Goal: Task Accomplishment & Management: Use online tool/utility

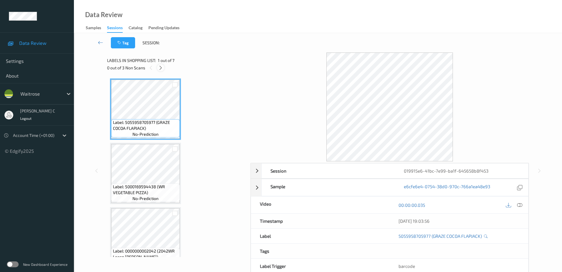
click at [160, 67] on icon at bounding box center [160, 67] width 5 height 5
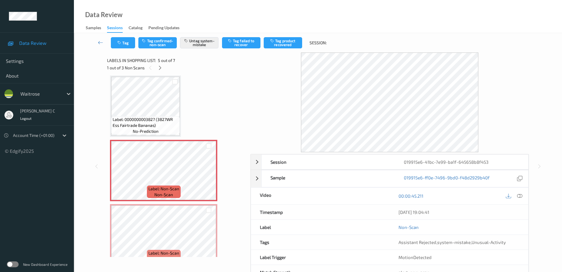
scroll to position [233, 0]
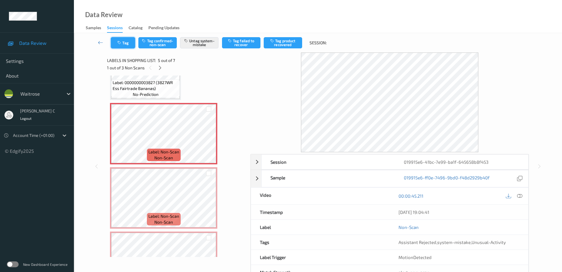
click at [130, 43] on button "Tag" at bounding box center [123, 42] width 24 height 11
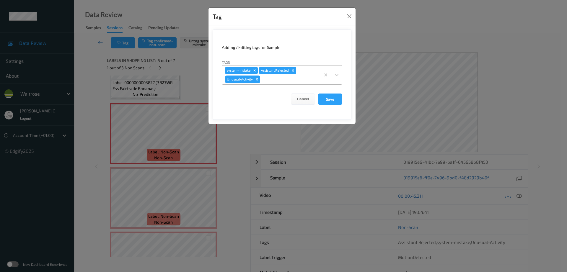
click at [271, 80] on div at bounding box center [289, 79] width 56 height 7
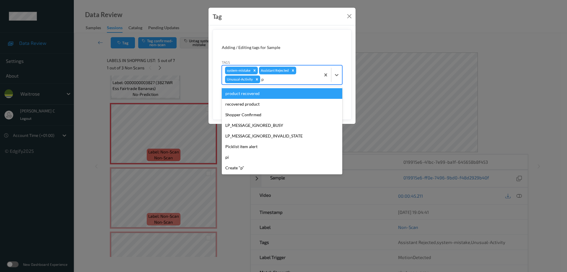
type input "pi"
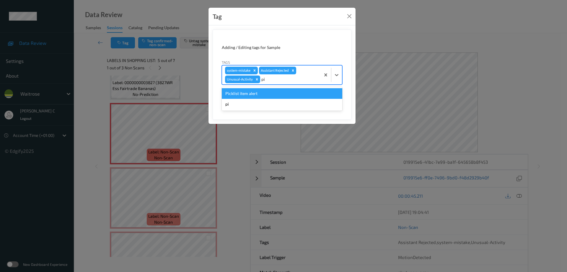
click at [263, 95] on div "Picklist item alert" at bounding box center [282, 93] width 121 height 11
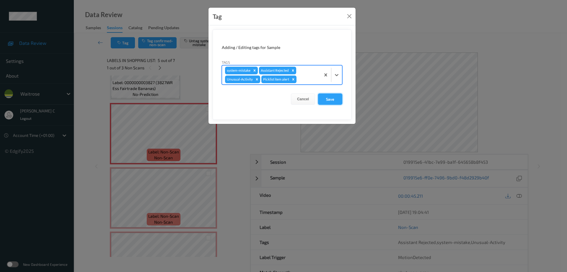
click at [322, 98] on button "Save" at bounding box center [330, 99] width 24 height 11
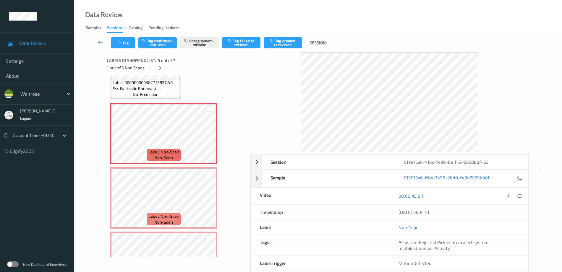
scroll to position [270, 0]
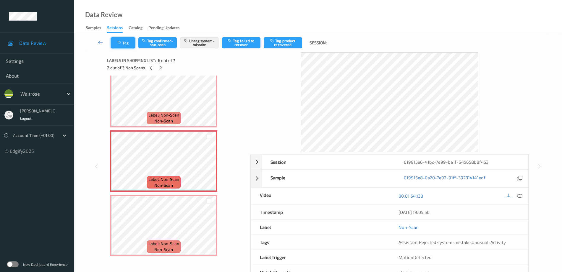
click at [128, 46] on button "Tag" at bounding box center [123, 42] width 24 height 11
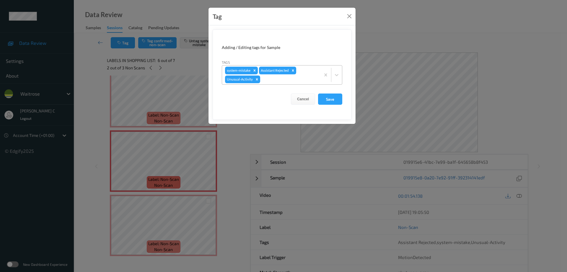
click at [270, 78] on div at bounding box center [289, 79] width 56 height 7
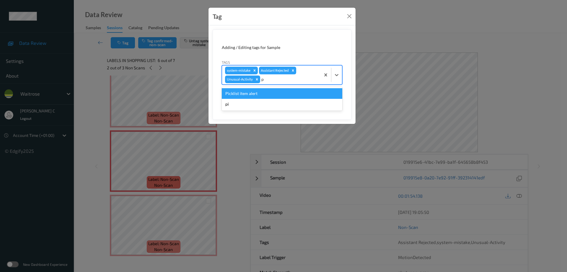
type input "pi"
click at [251, 92] on div "Picklist item alert" at bounding box center [282, 93] width 121 height 11
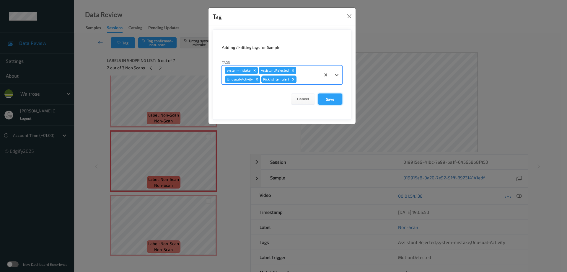
click at [328, 104] on button "Save" at bounding box center [330, 99] width 24 height 11
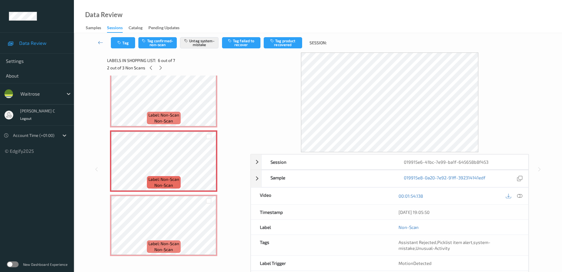
scroll to position [272, 0]
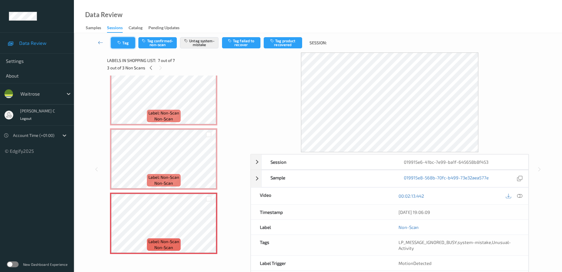
click at [122, 43] on icon "button" at bounding box center [119, 43] width 5 height 4
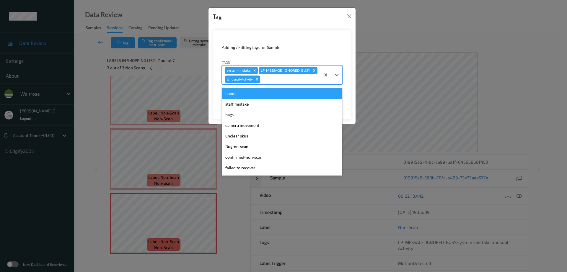
click at [287, 83] on div at bounding box center [289, 79] width 56 height 7
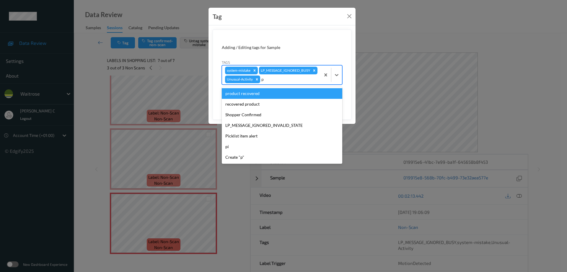
type input "pi"
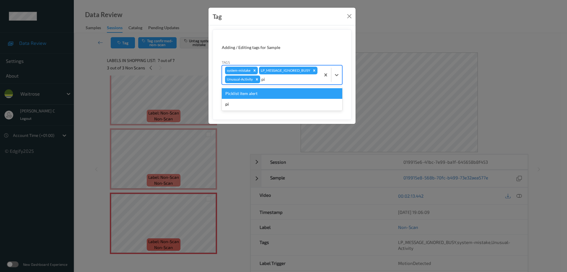
click at [250, 99] on div "Picklist item alert" at bounding box center [282, 93] width 121 height 11
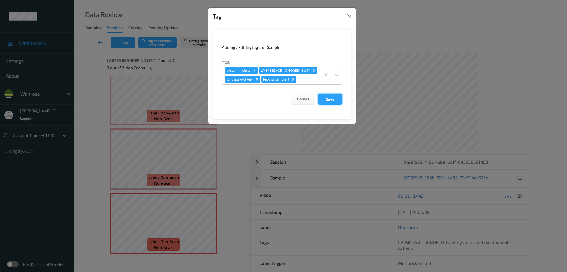
click at [338, 105] on button "Save" at bounding box center [330, 99] width 24 height 11
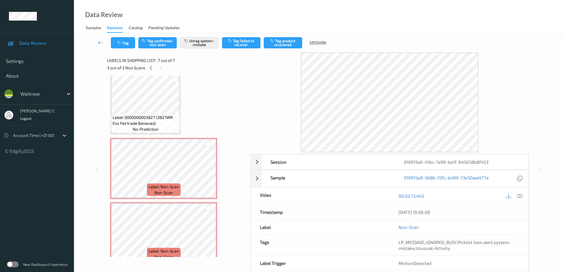
click at [171, 115] on span "Label: 0000000003827 (3827WR Ess Fairtrade Bananas)" at bounding box center [146, 121] width 66 height 12
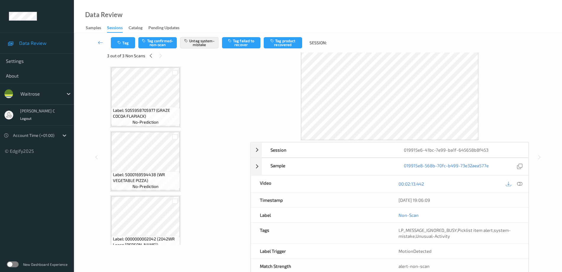
scroll to position [0, 0]
